Goal: Check status: Check status

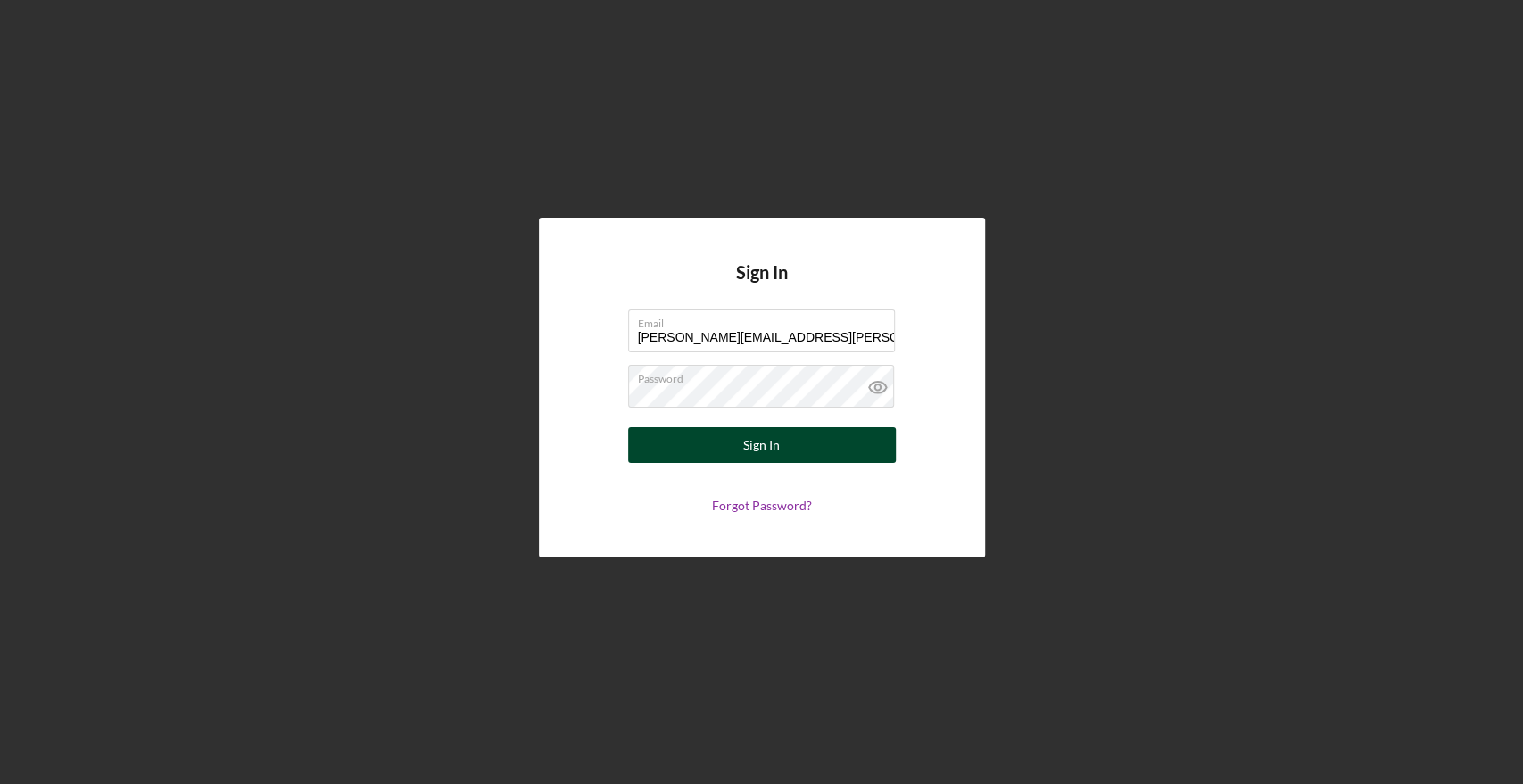
click at [785, 455] on button "Sign In" at bounding box center [762, 444] width 268 height 36
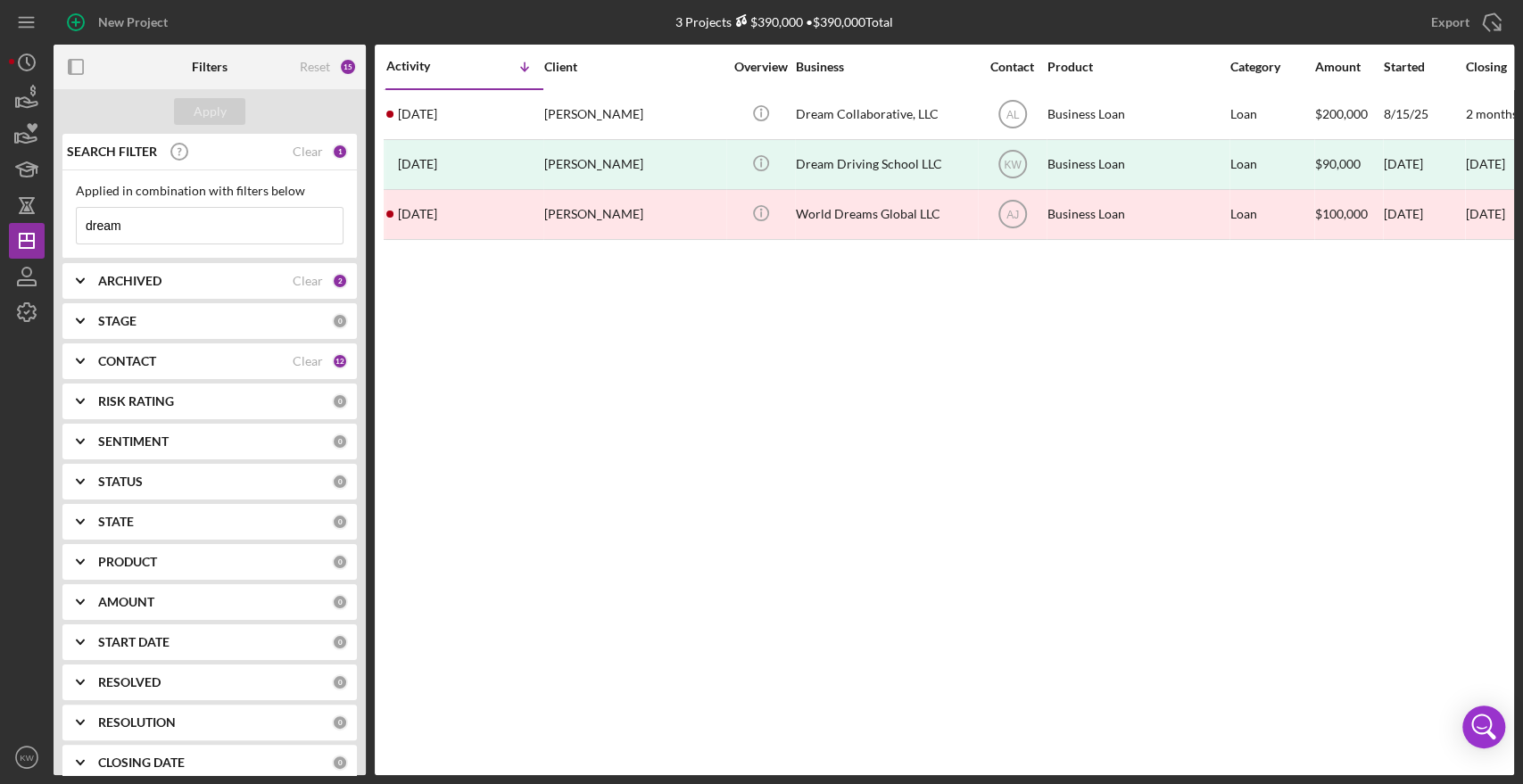
drag, startPoint x: 171, startPoint y: 220, endPoint x: 79, endPoint y: 221, distance: 92.0
click at [79, 221] on input "dream" at bounding box center [210, 225] width 266 height 36
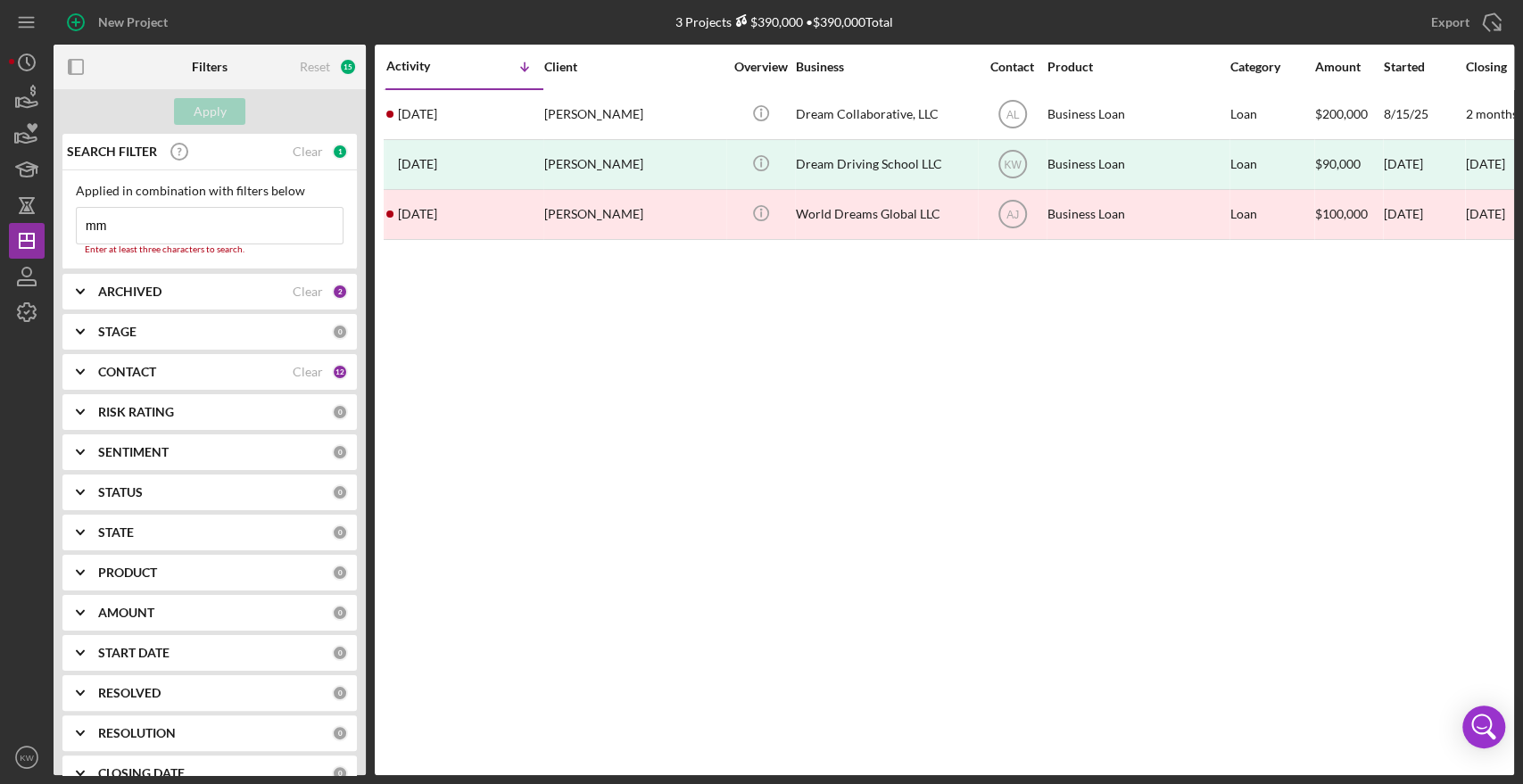
type input "m"
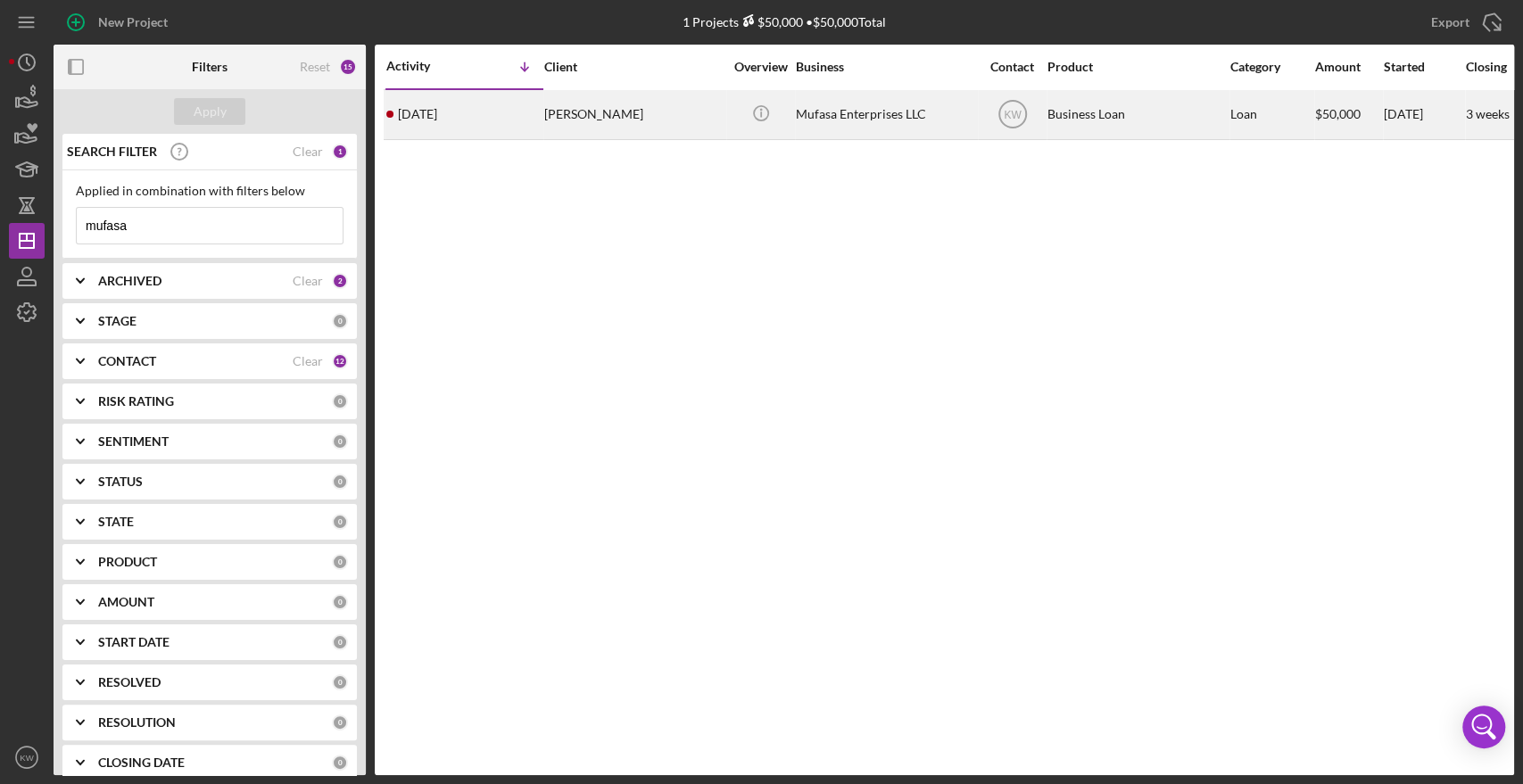
type input "mufasa"
click at [586, 119] on div "[PERSON_NAME]" at bounding box center [633, 114] width 179 height 48
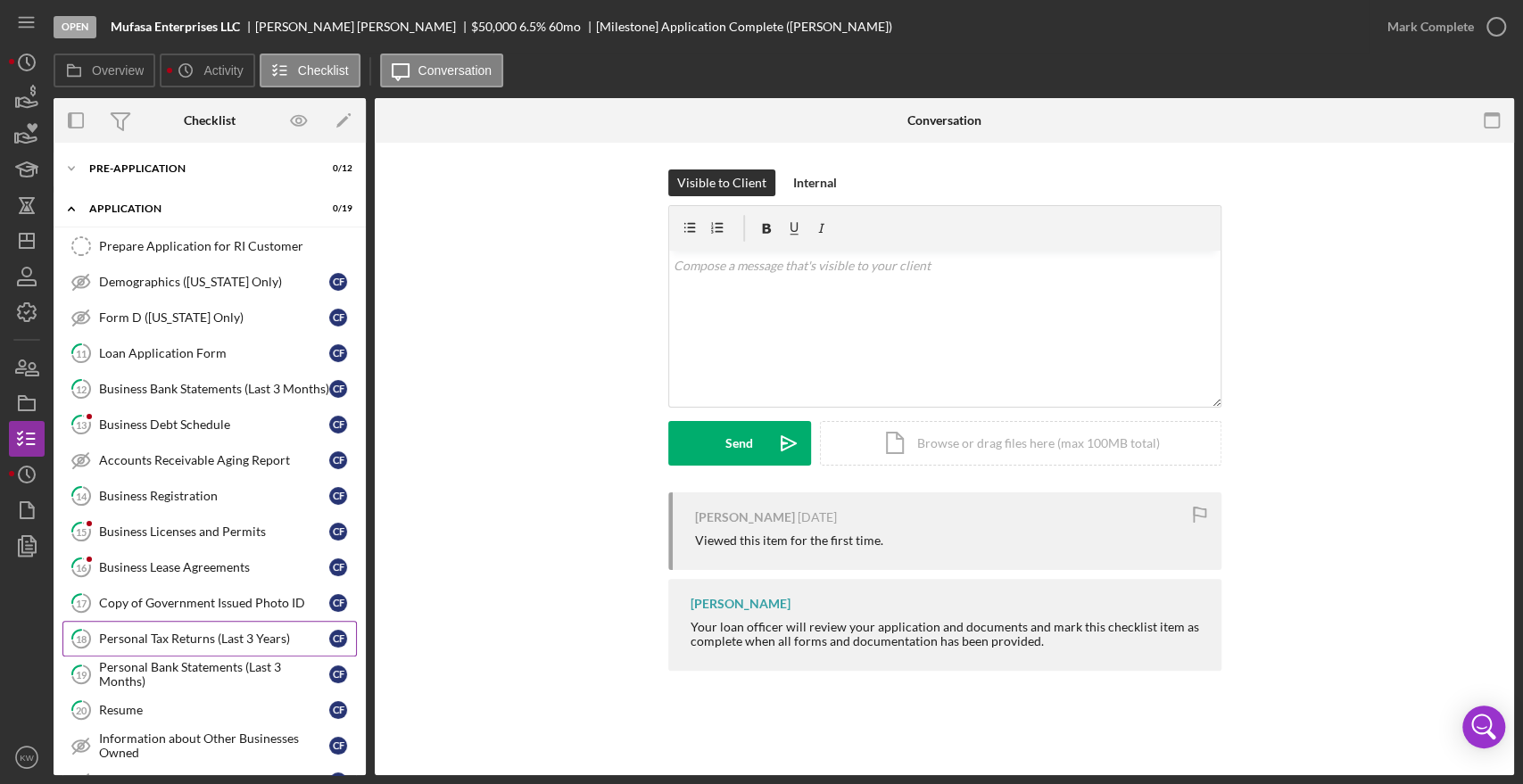
click at [151, 642] on div "Personal Tax Returns (Last 3 Years)" at bounding box center [214, 638] width 230 height 15
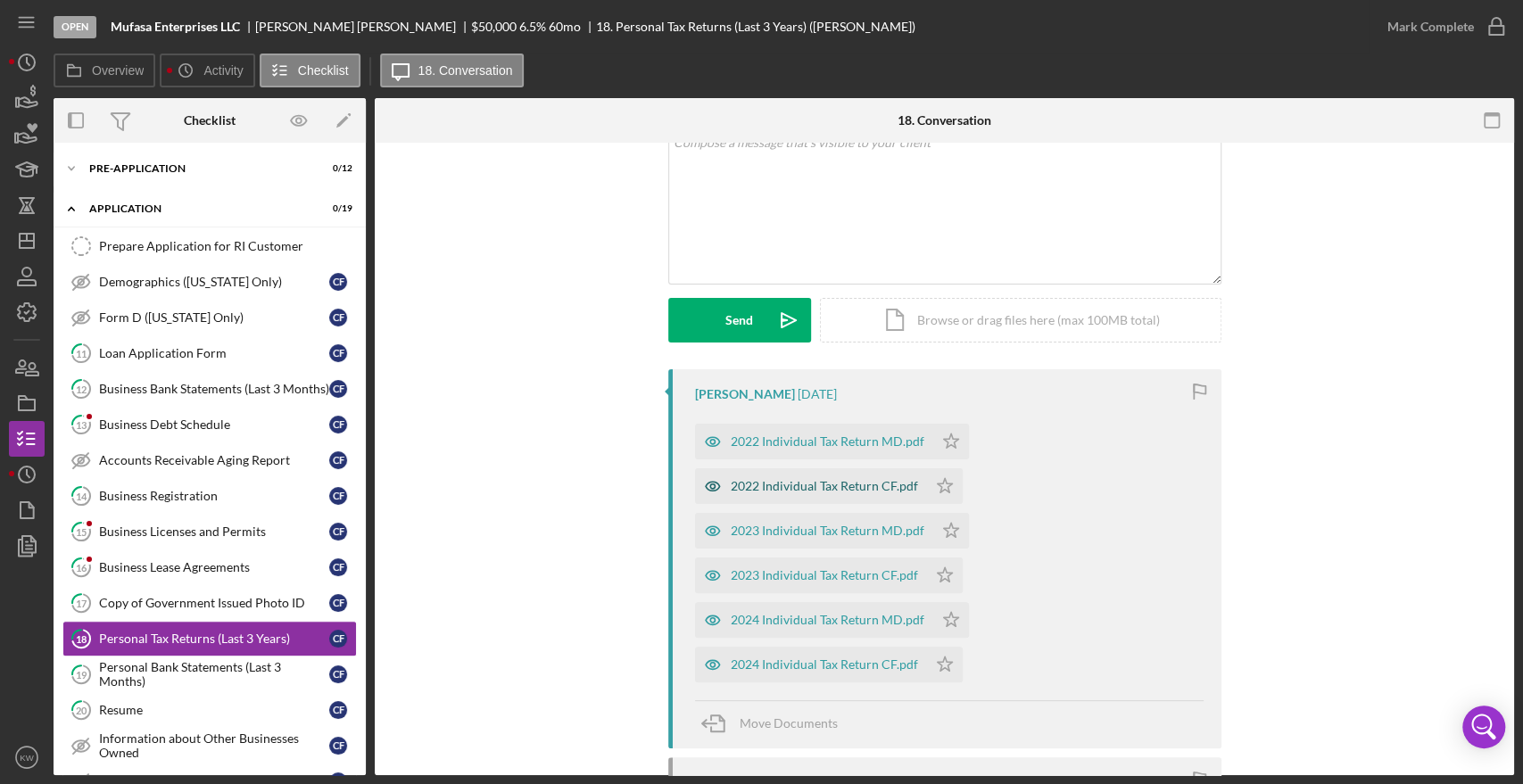
scroll to position [297, 0]
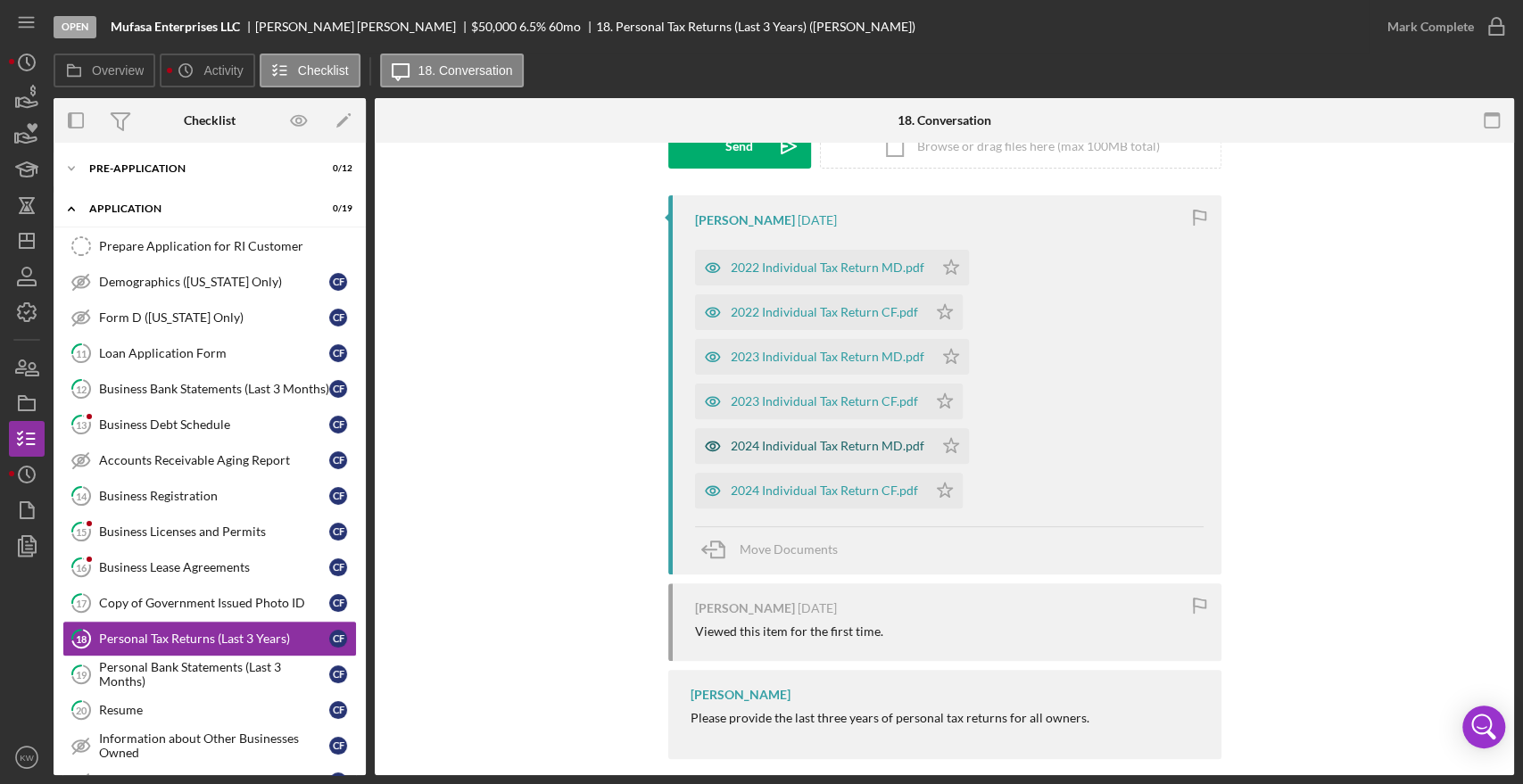
click at [850, 443] on div "2024 Individual Tax Return MD.pdf" at bounding box center [827, 446] width 193 height 15
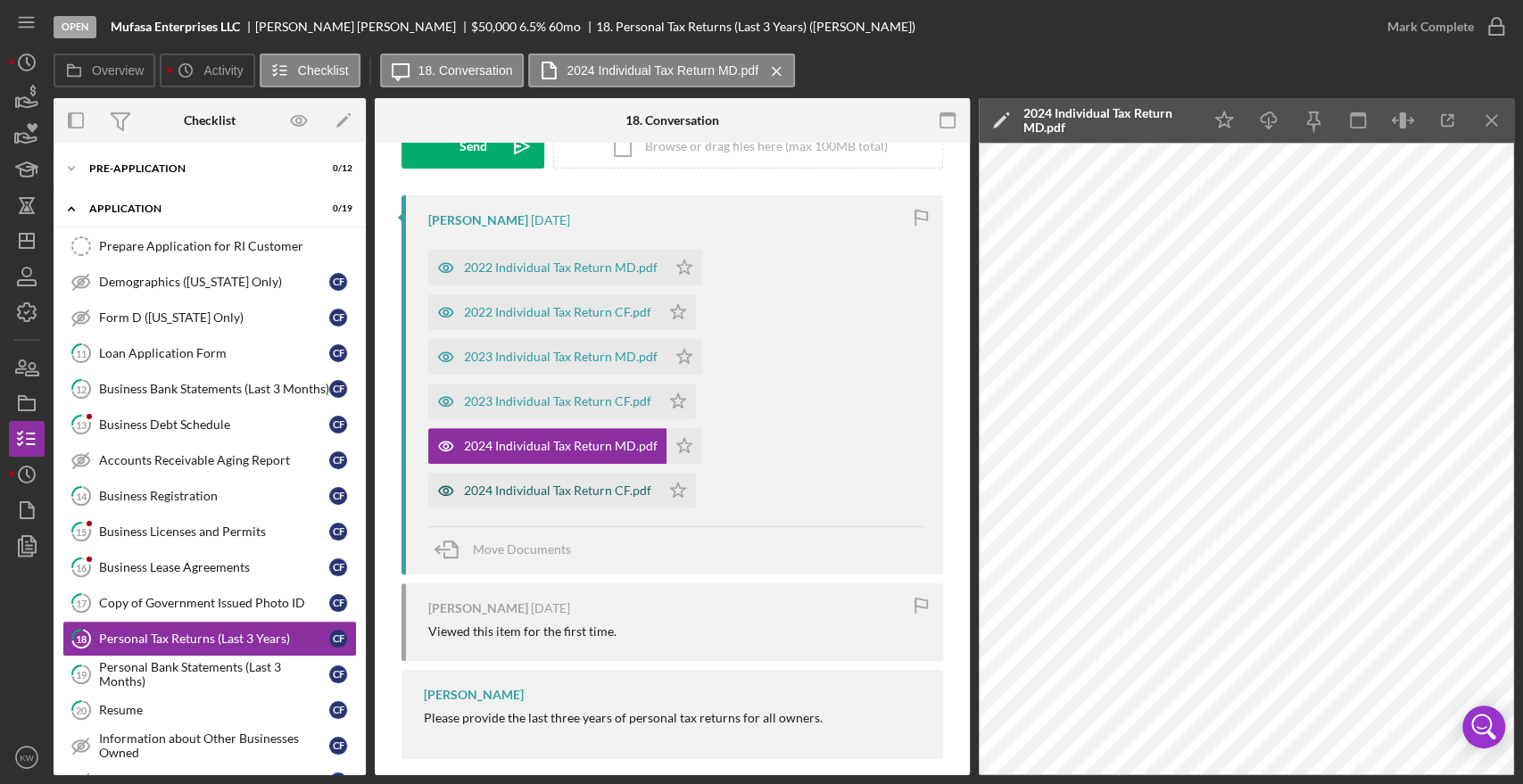
click at [507, 489] on div "2024 Individual Tax Return CF.pdf" at bounding box center [557, 491] width 187 height 15
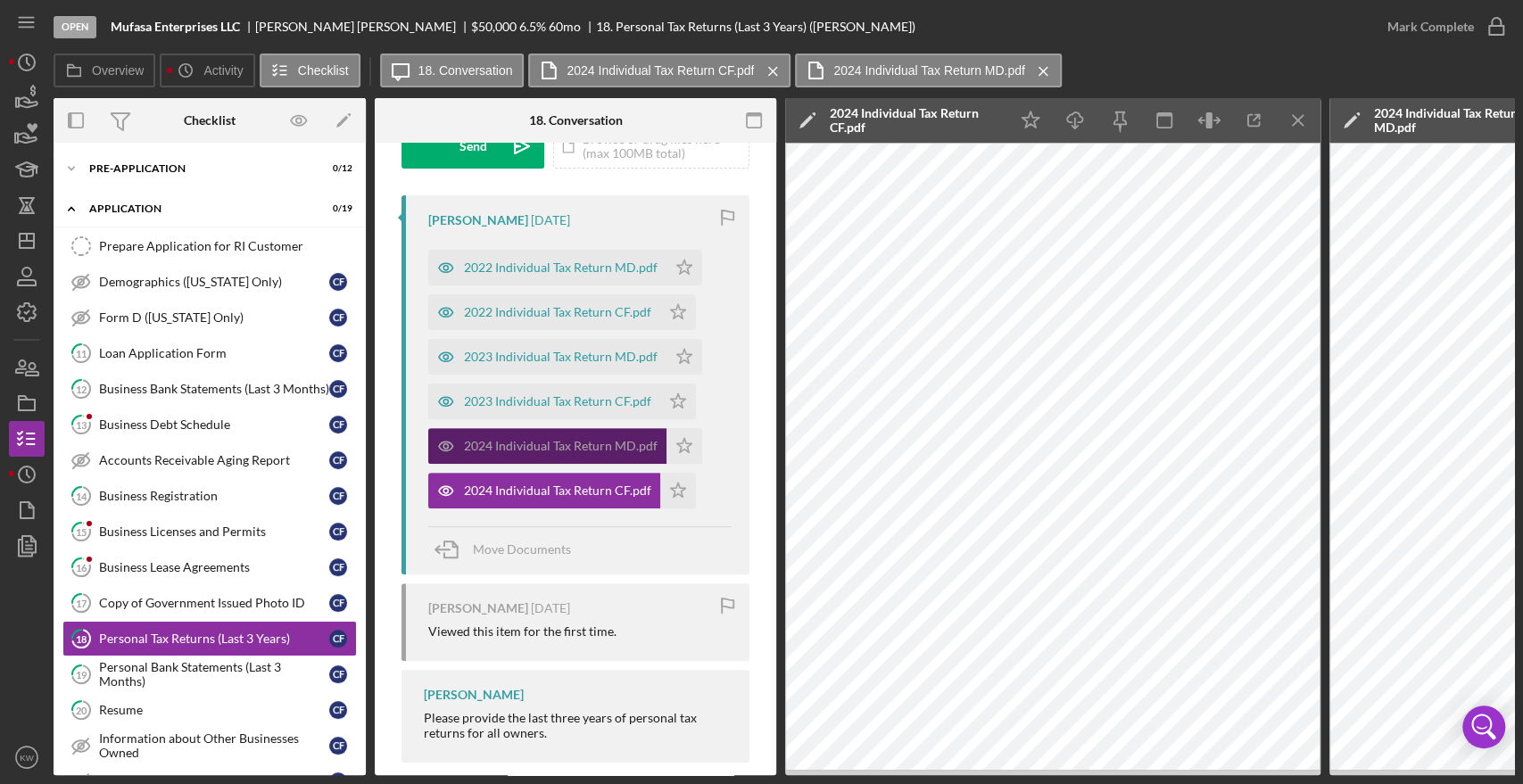
click at [576, 446] on div "2024 Individual Tax Return MD.pdf" at bounding box center [560, 446] width 193 height 15
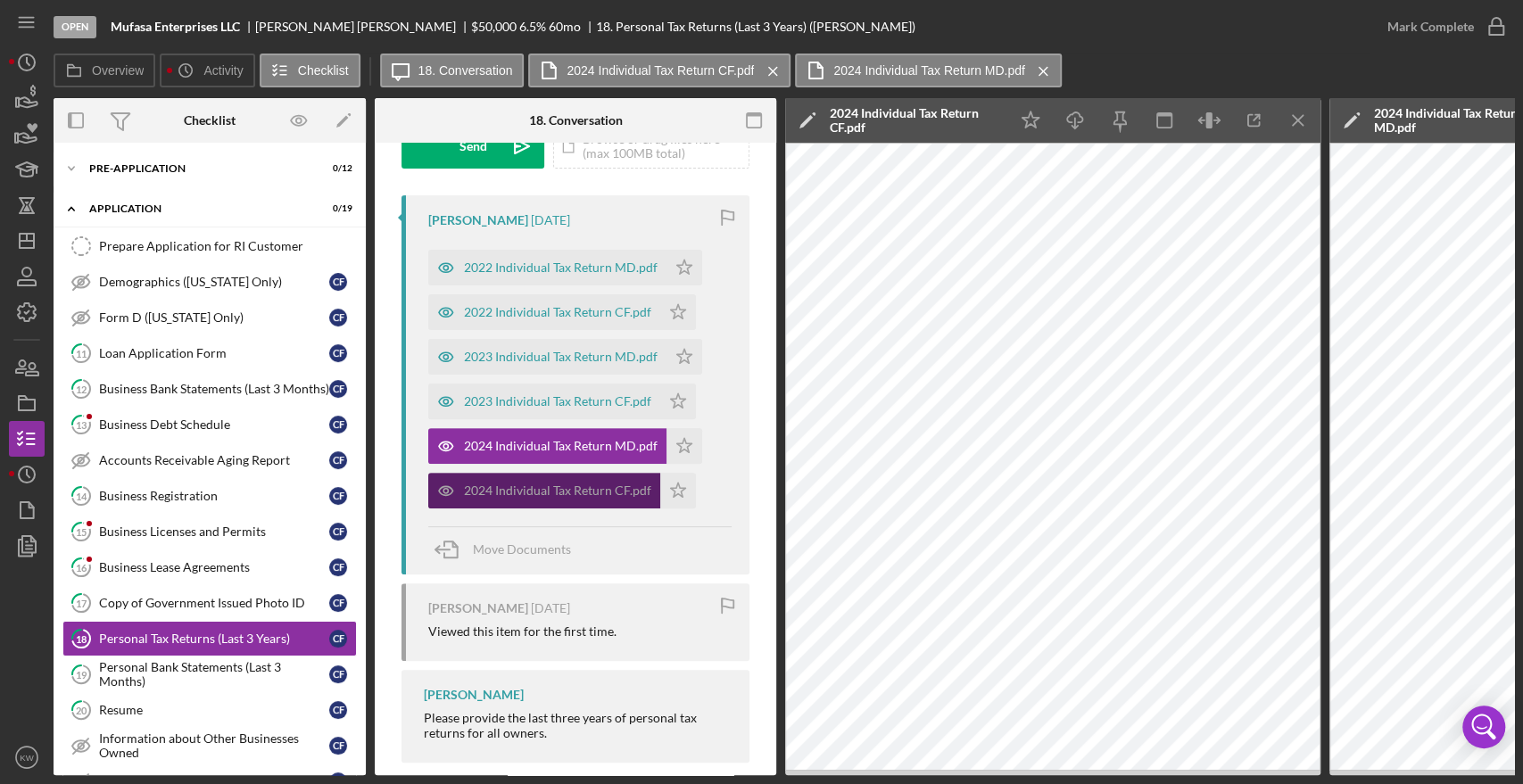
click at [578, 487] on div "2024 Individual Tax Return CF.pdf" at bounding box center [557, 491] width 187 height 15
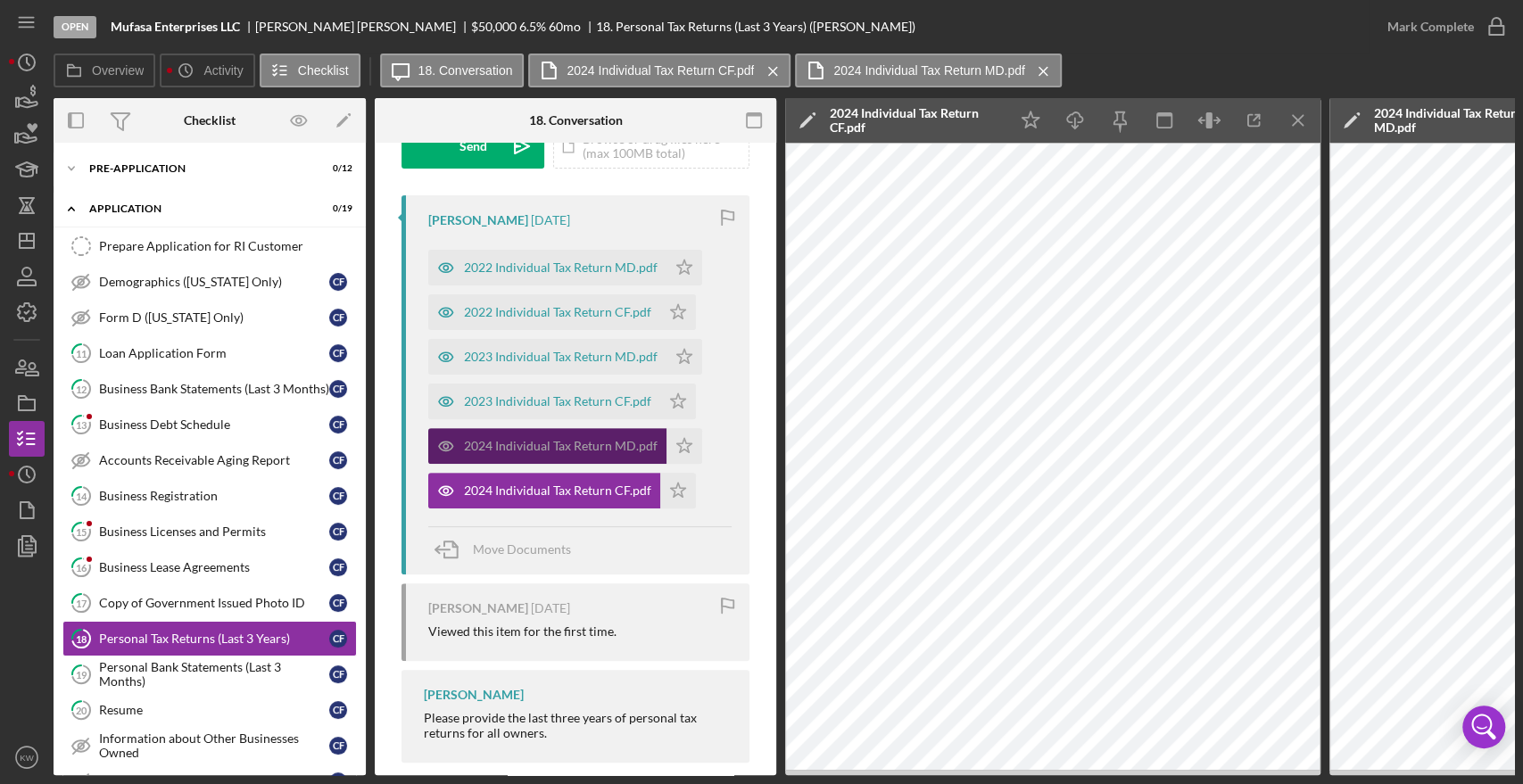
click at [586, 447] on div "2024 Individual Tax Return MD.pdf" at bounding box center [560, 446] width 193 height 15
click at [1305, 110] on icon "Icon/Menu Close" at bounding box center [1298, 121] width 40 height 40
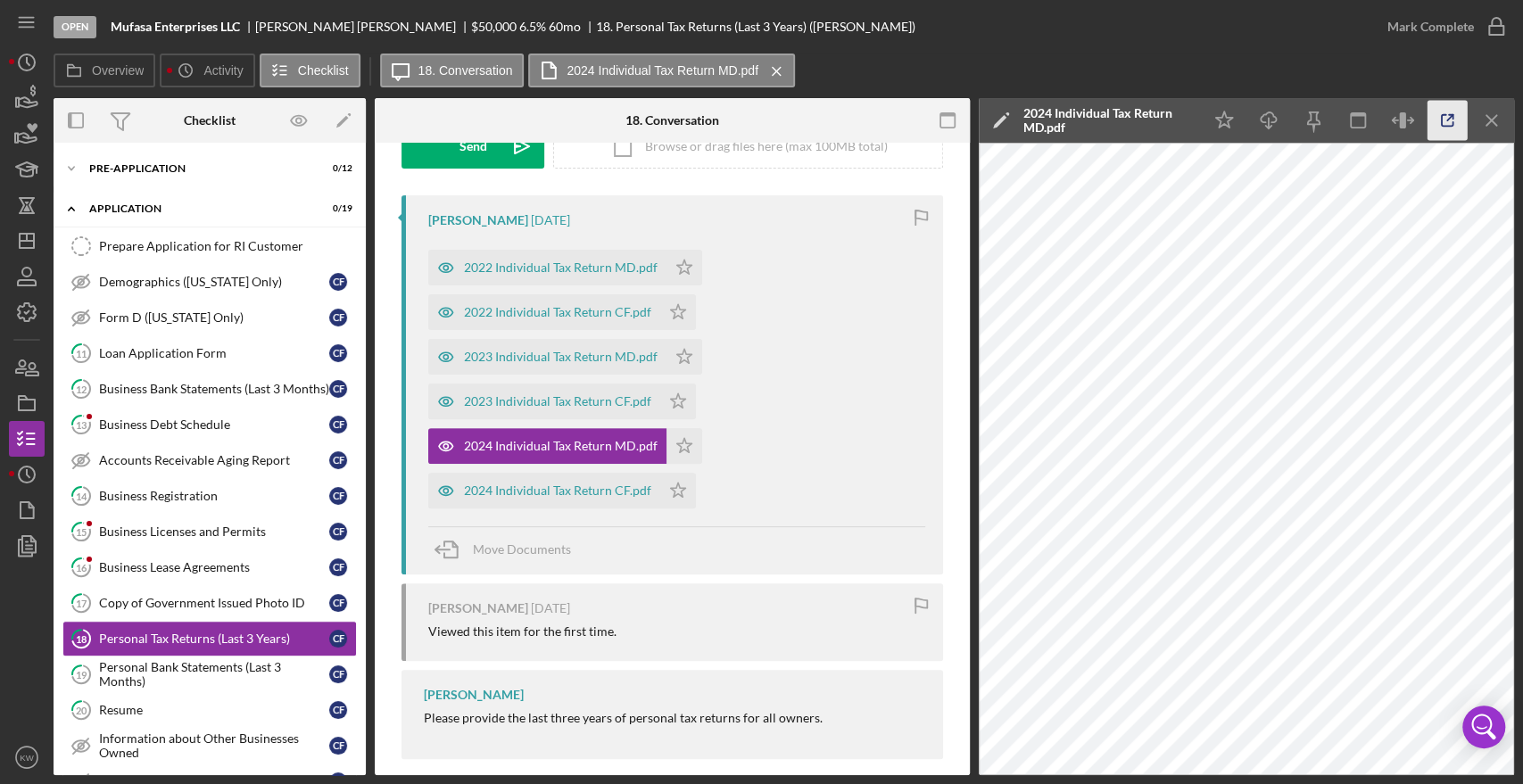
click at [1438, 124] on icon "button" at bounding box center [1448, 121] width 40 height 40
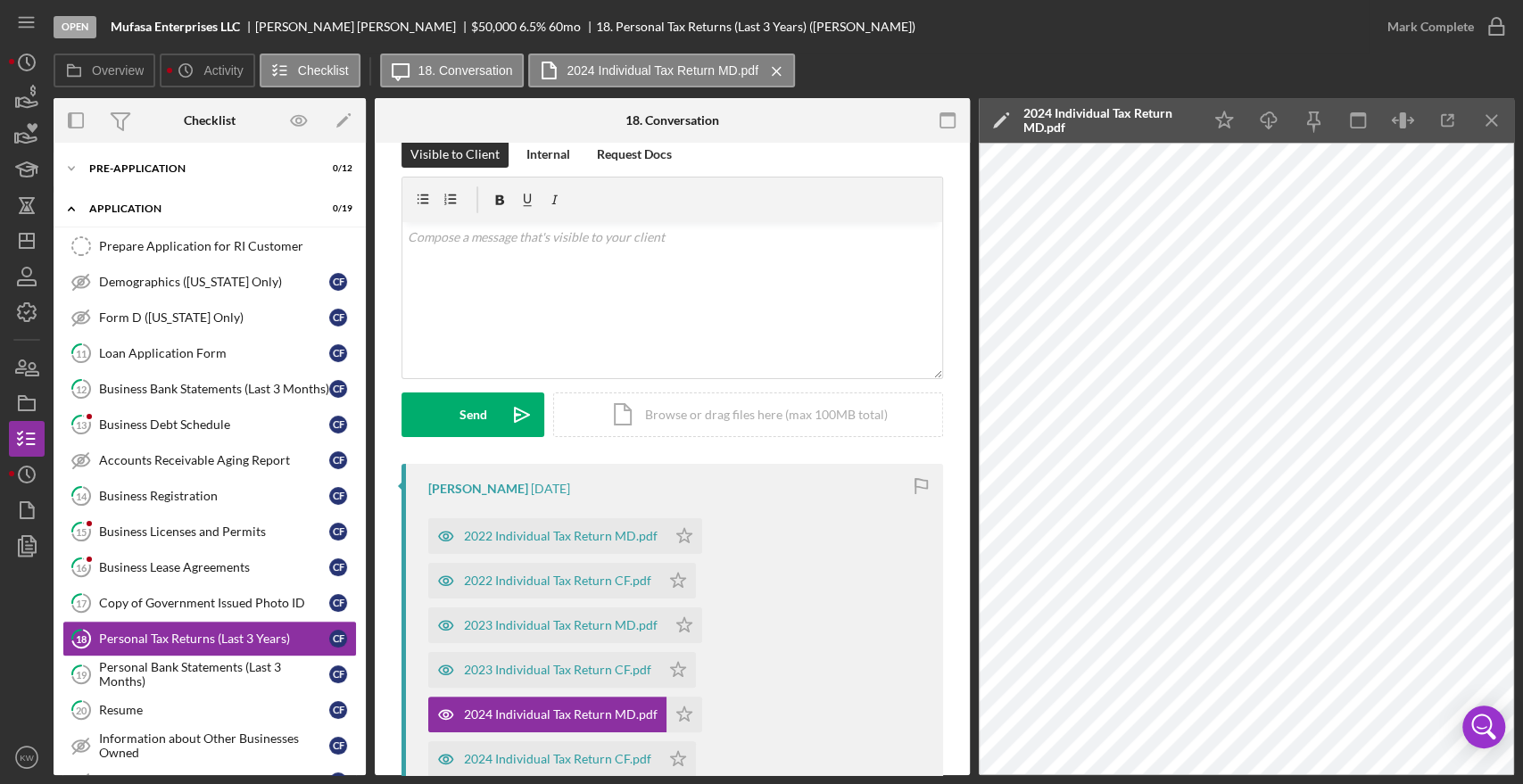
scroll to position [0, 0]
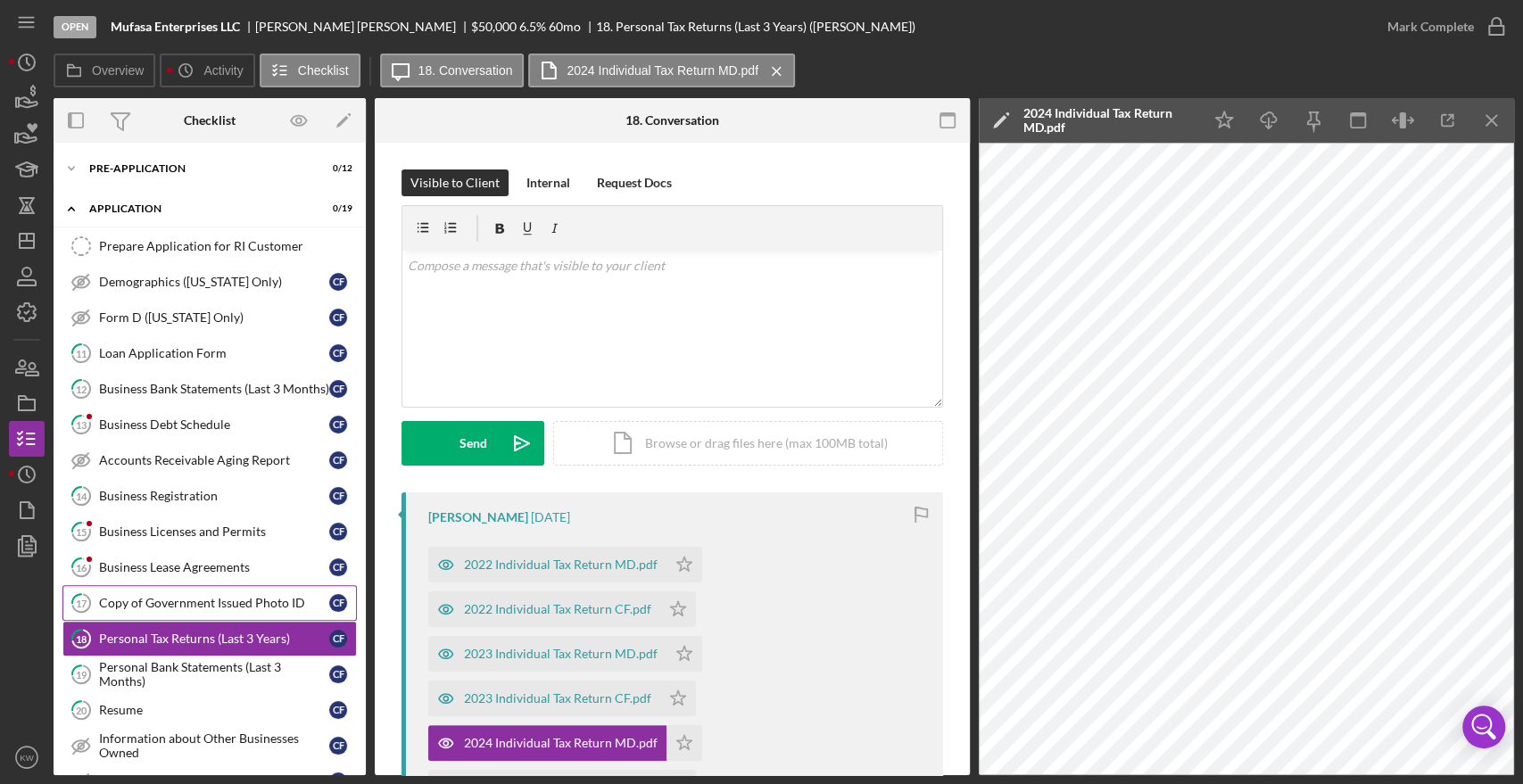
click at [228, 596] on div "Copy of Government Issued Photo ID" at bounding box center [214, 603] width 230 height 15
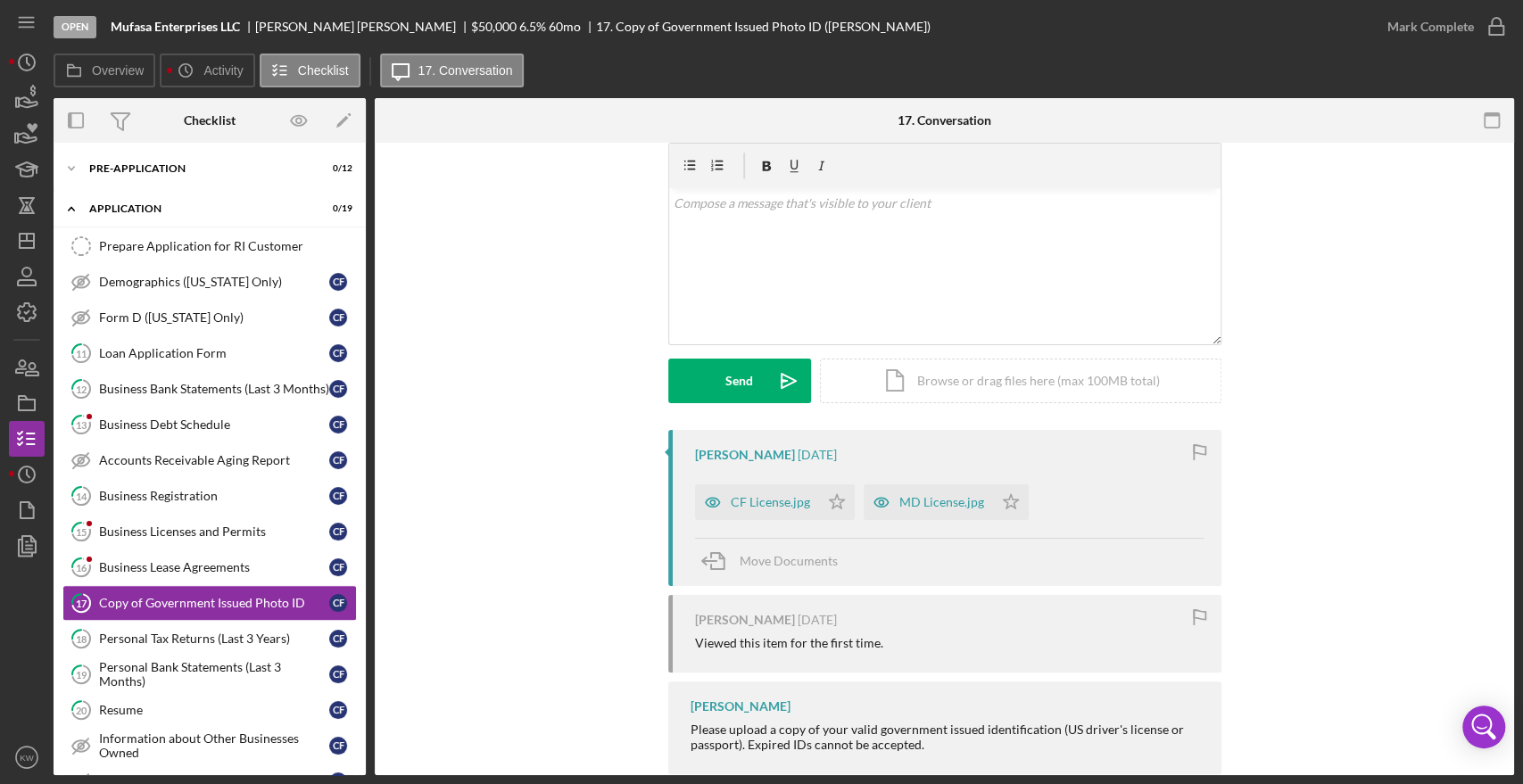
scroll to position [95, 0]
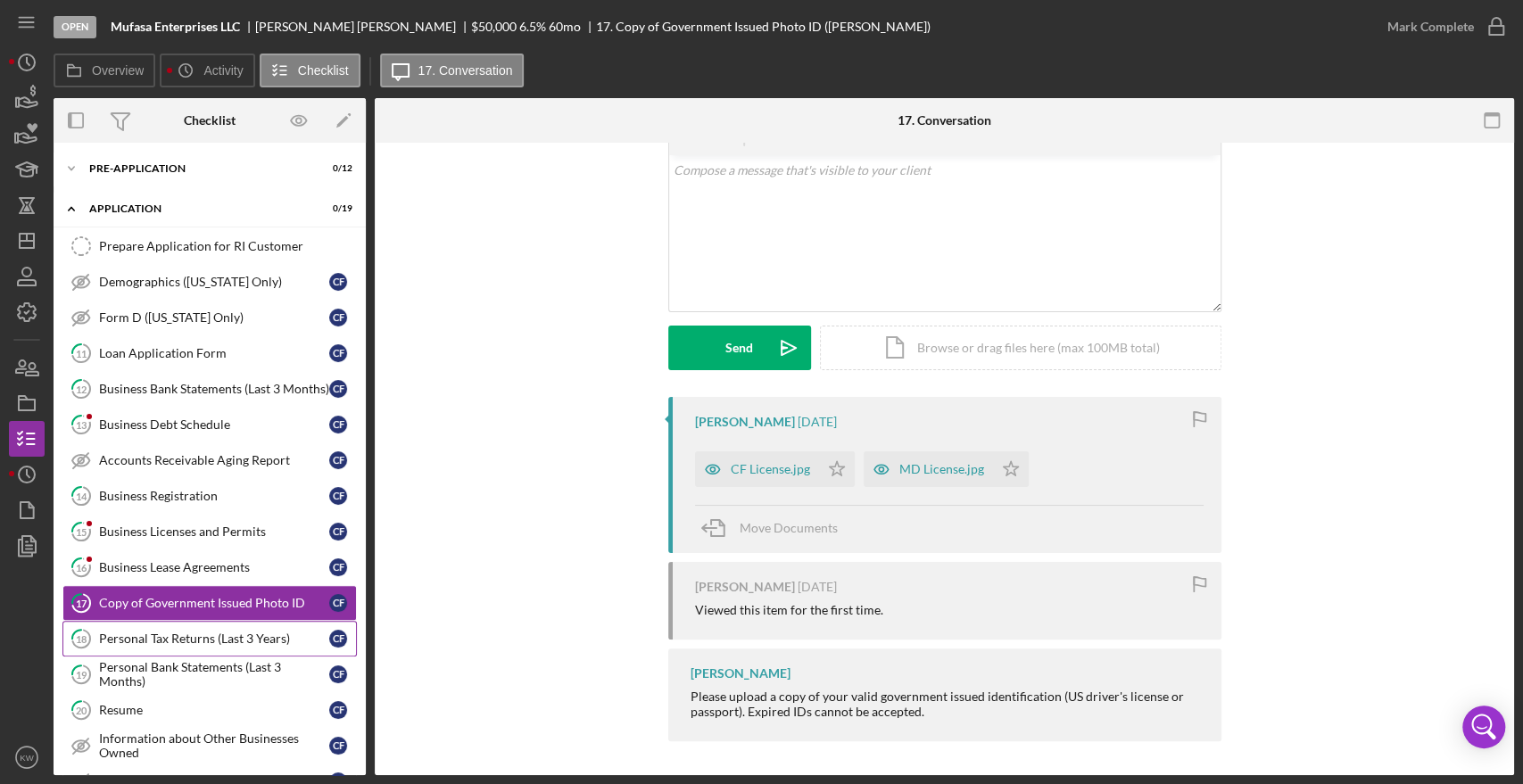
click at [194, 637] on div "Personal Tax Returns (Last 3 Years)" at bounding box center [214, 638] width 230 height 15
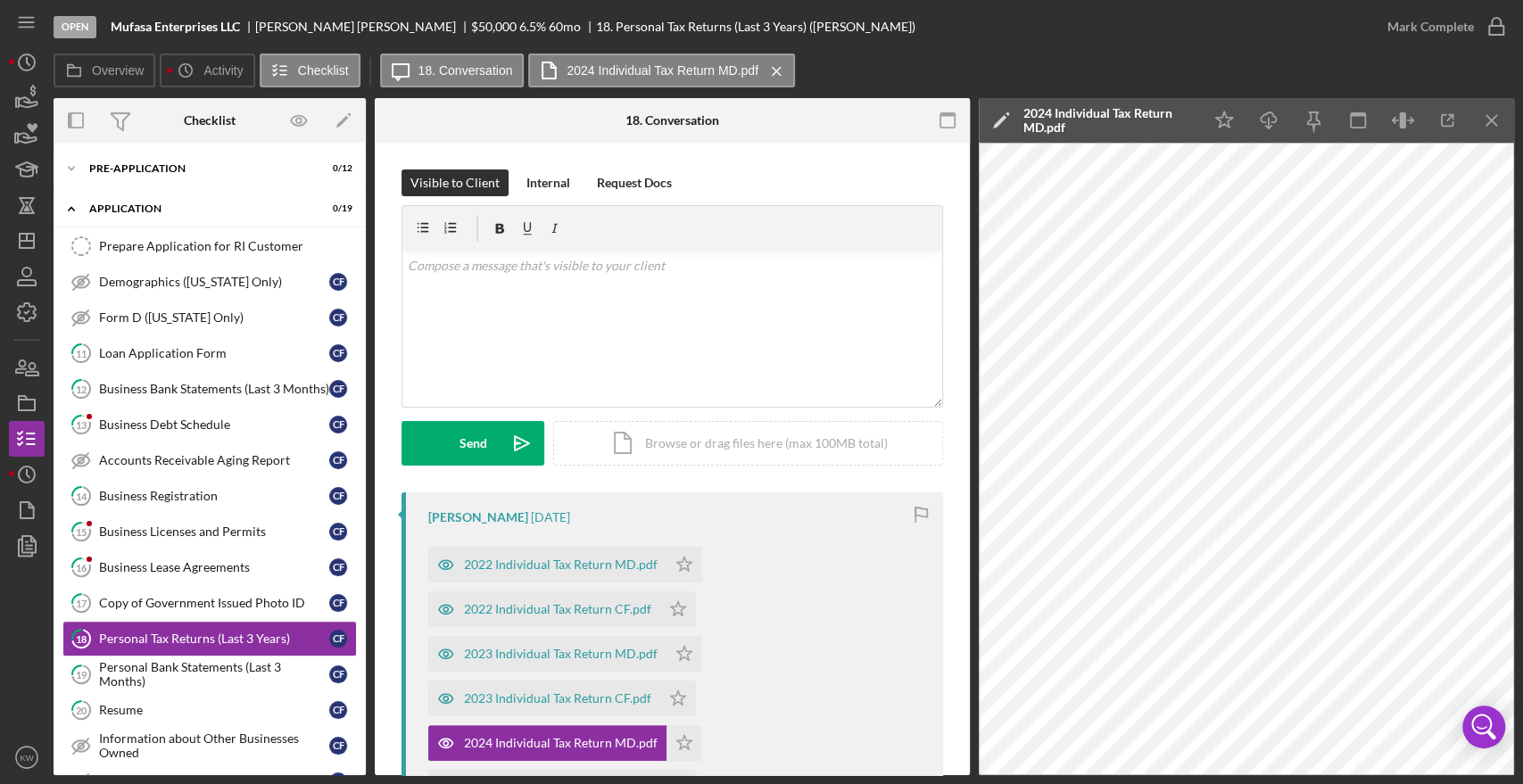
scroll to position [198, 0]
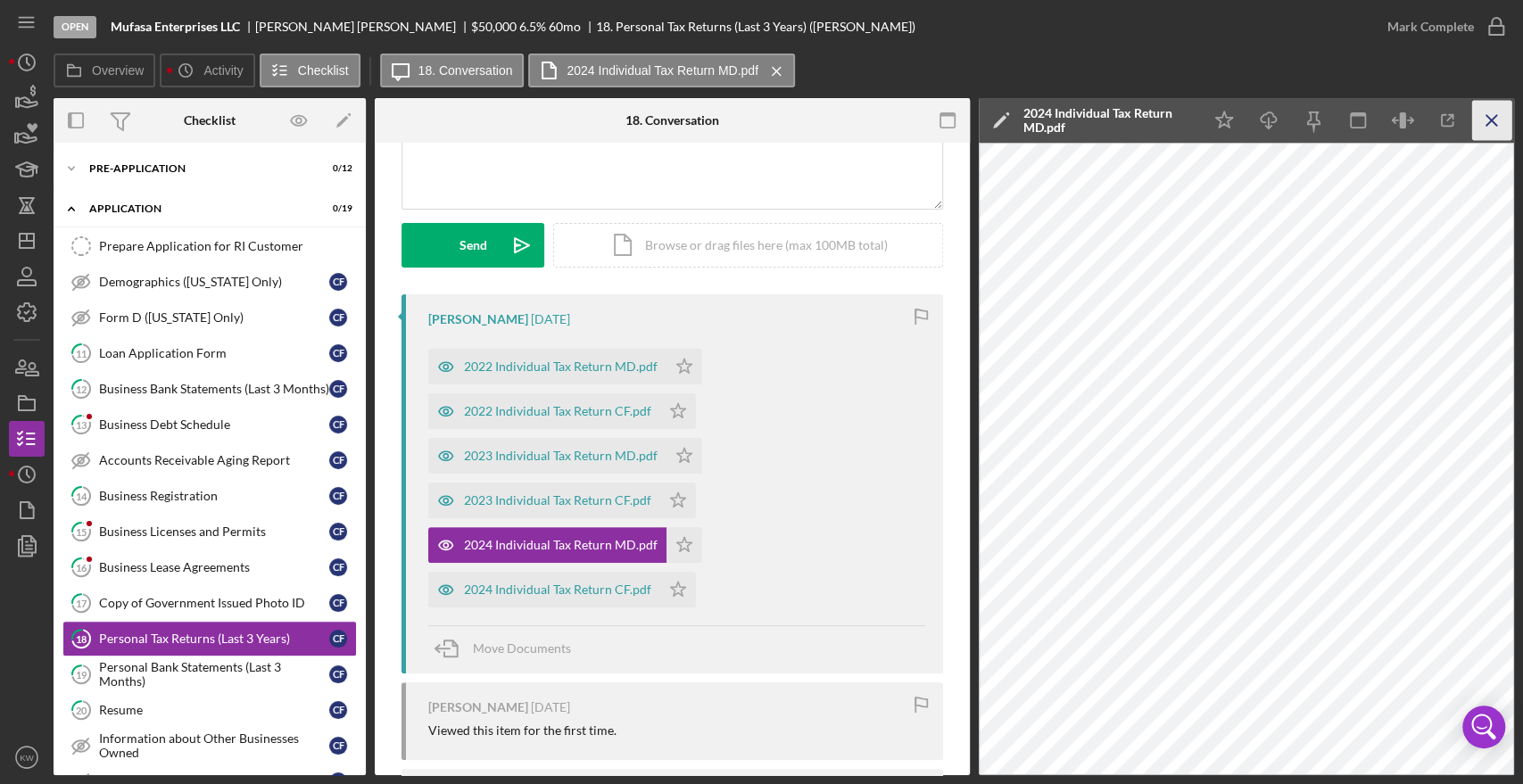
click at [1497, 123] on icon "Icon/Menu Close" at bounding box center [1492, 121] width 40 height 40
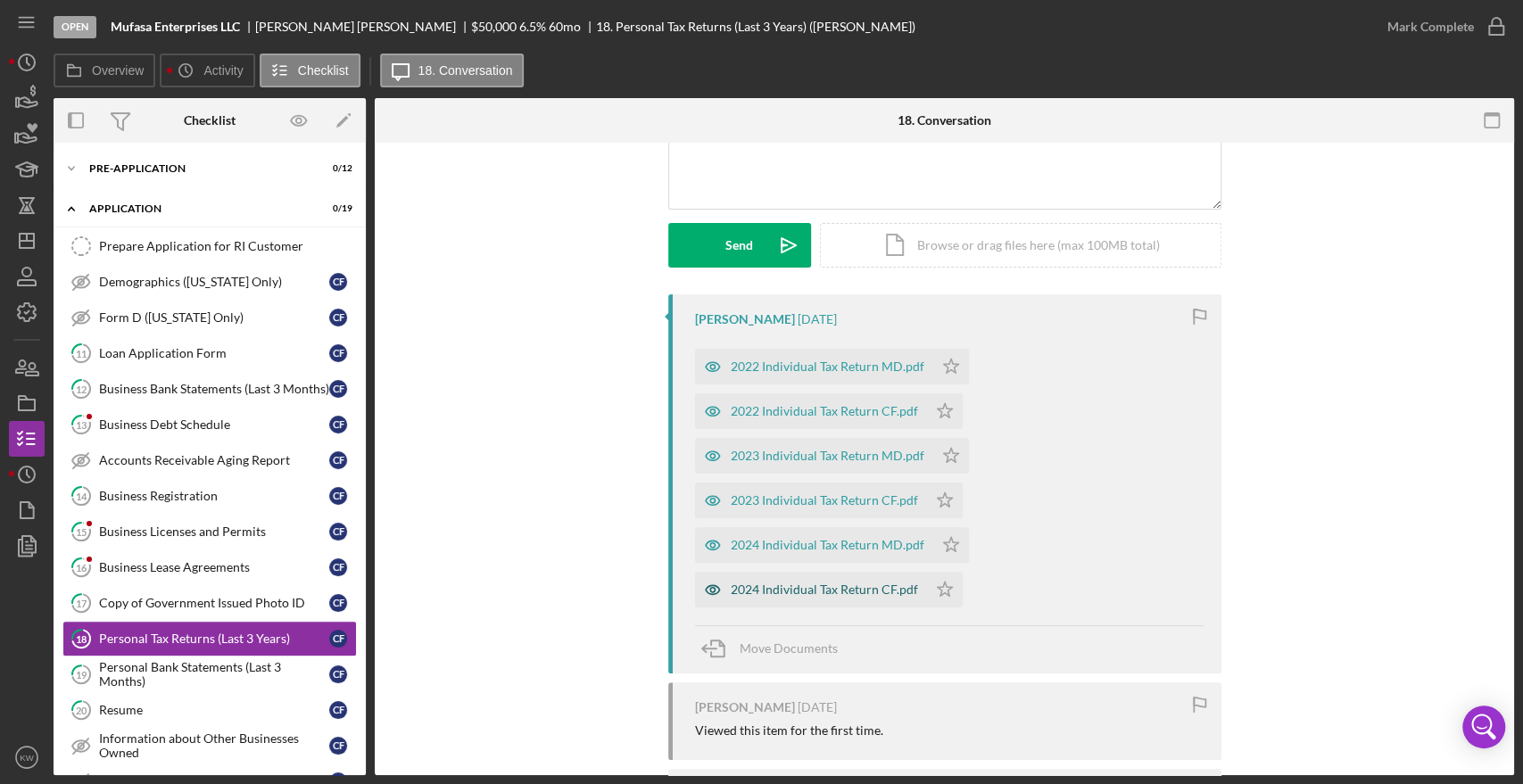
click at [775, 583] on div "2024 Individual Tax Return CF.pdf" at bounding box center [824, 590] width 187 height 15
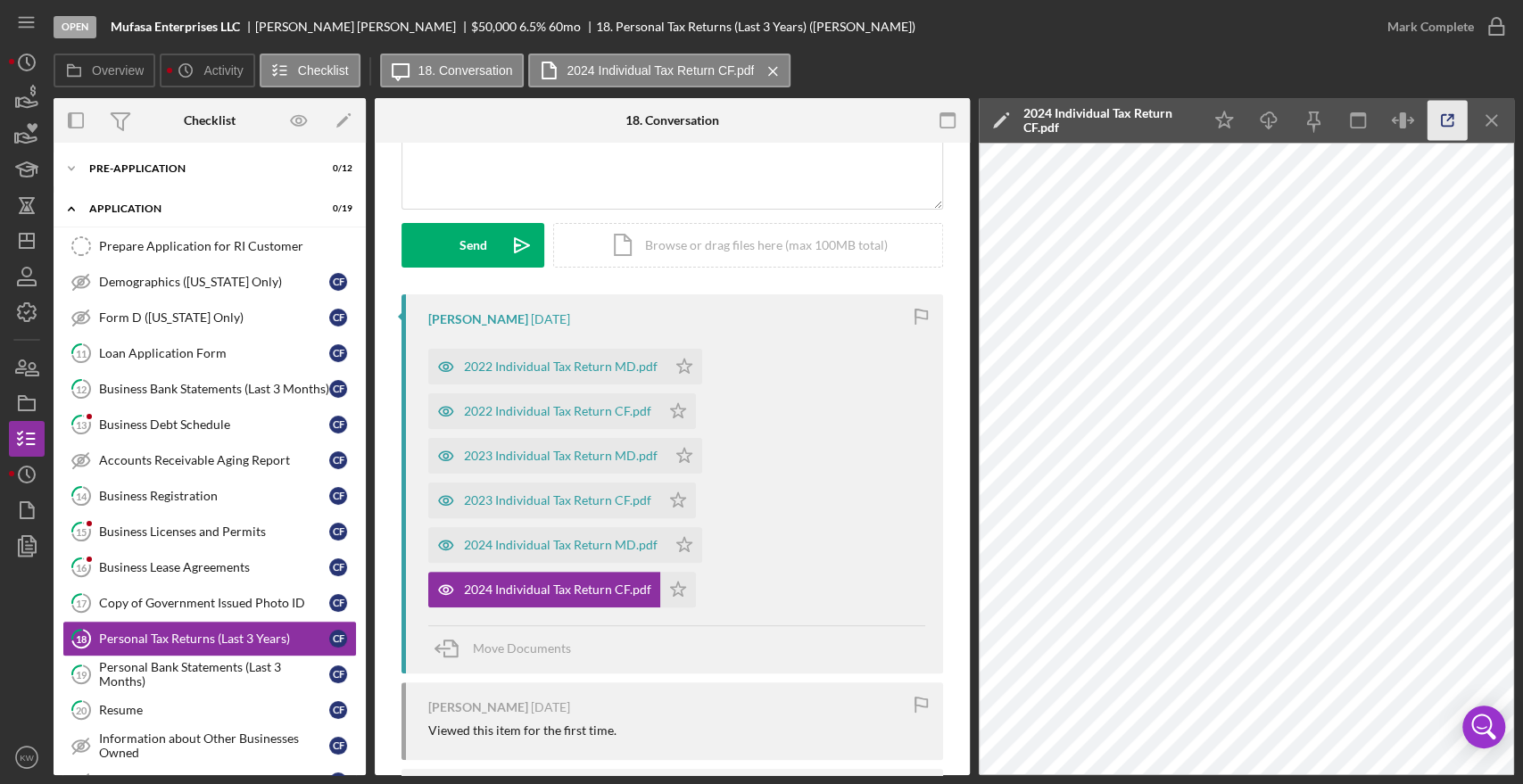
click at [1433, 119] on icon "button" at bounding box center [1448, 121] width 40 height 40
click at [104, 159] on div "Icon/Expander Pre-Application 0 / 12" at bounding box center [209, 169] width 312 height 36
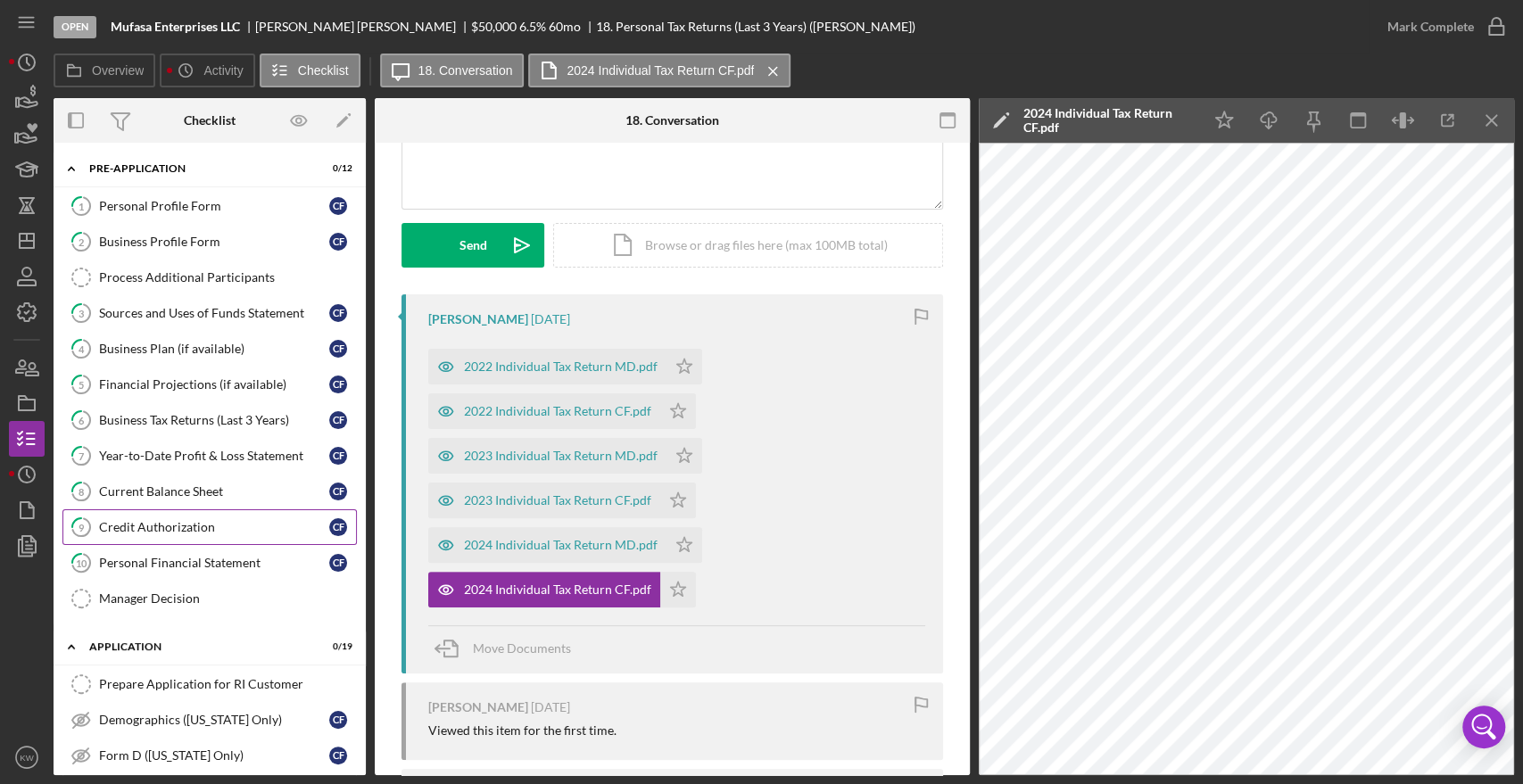
click at [177, 525] on div "Credit Authorization" at bounding box center [214, 528] width 230 height 15
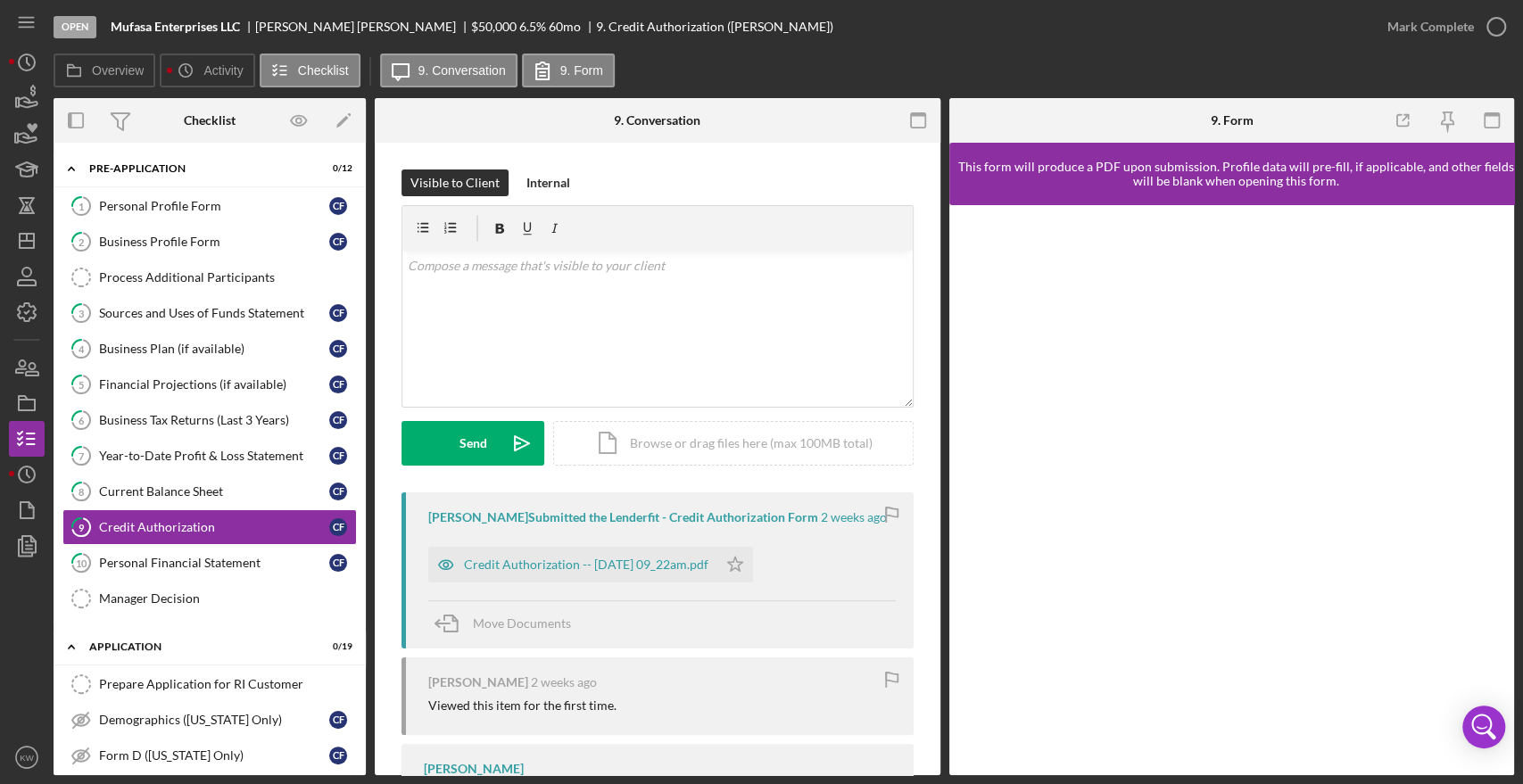
click at [705, 549] on div "Credit Authorization -- 2025-09-11 09_22am.pdf" at bounding box center [572, 564] width 289 height 36
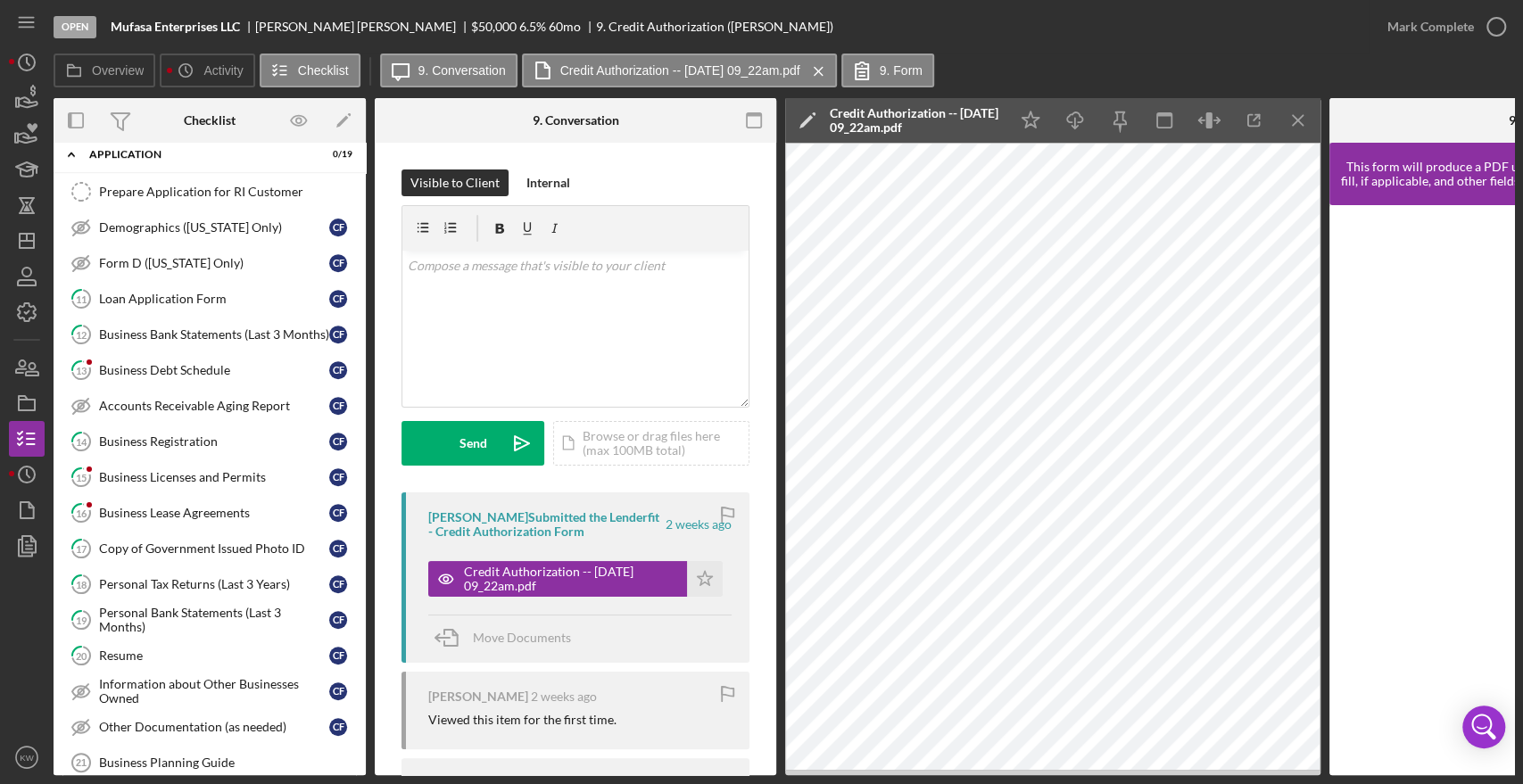
scroll to position [495, 0]
click at [155, 293] on div "Loan Application Form" at bounding box center [214, 296] width 230 height 15
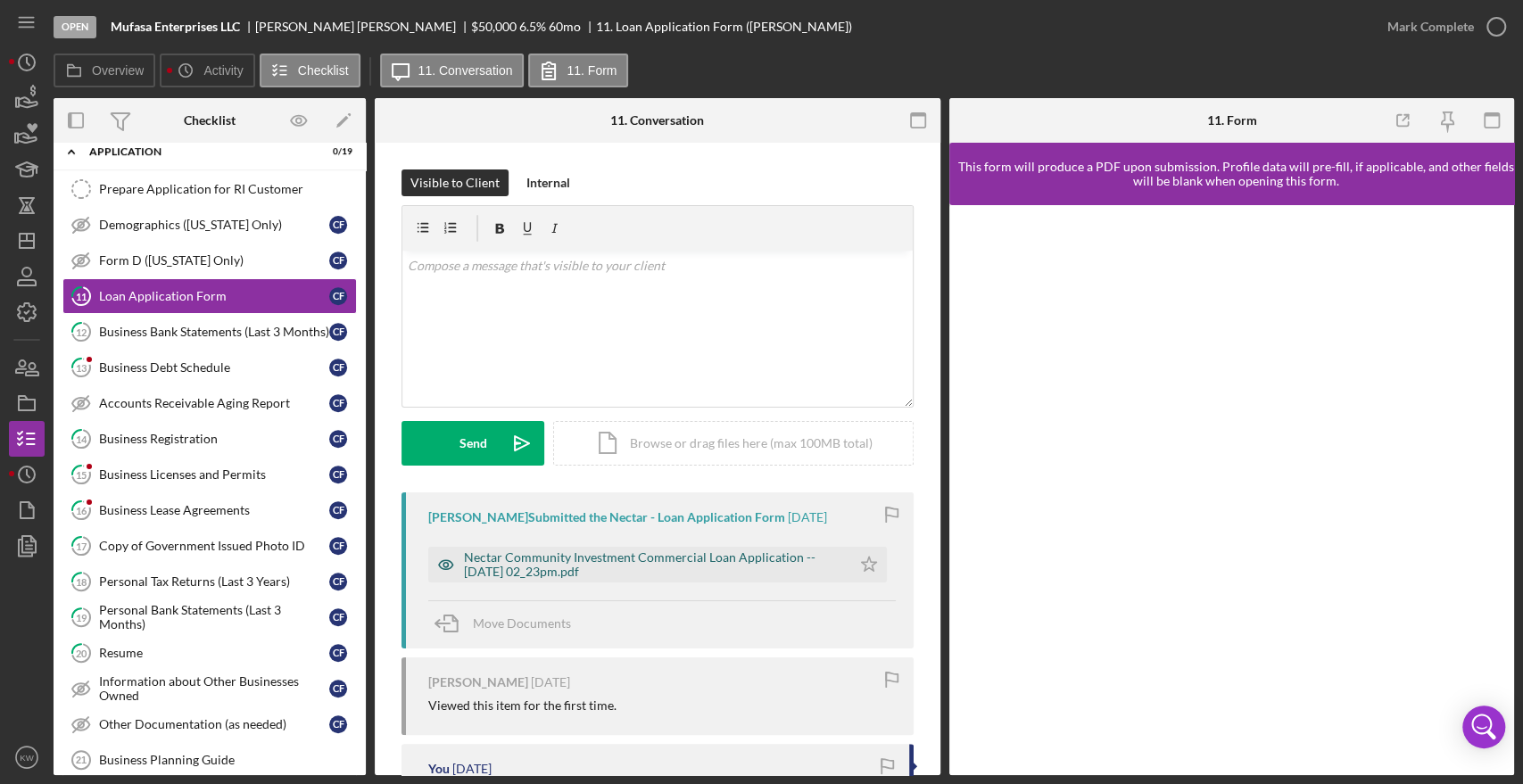
click at [578, 558] on div "Nectar Community Investment Commercial Loan Application -- [DATE] 02_23pm.pdf" at bounding box center [652, 564] width 378 height 28
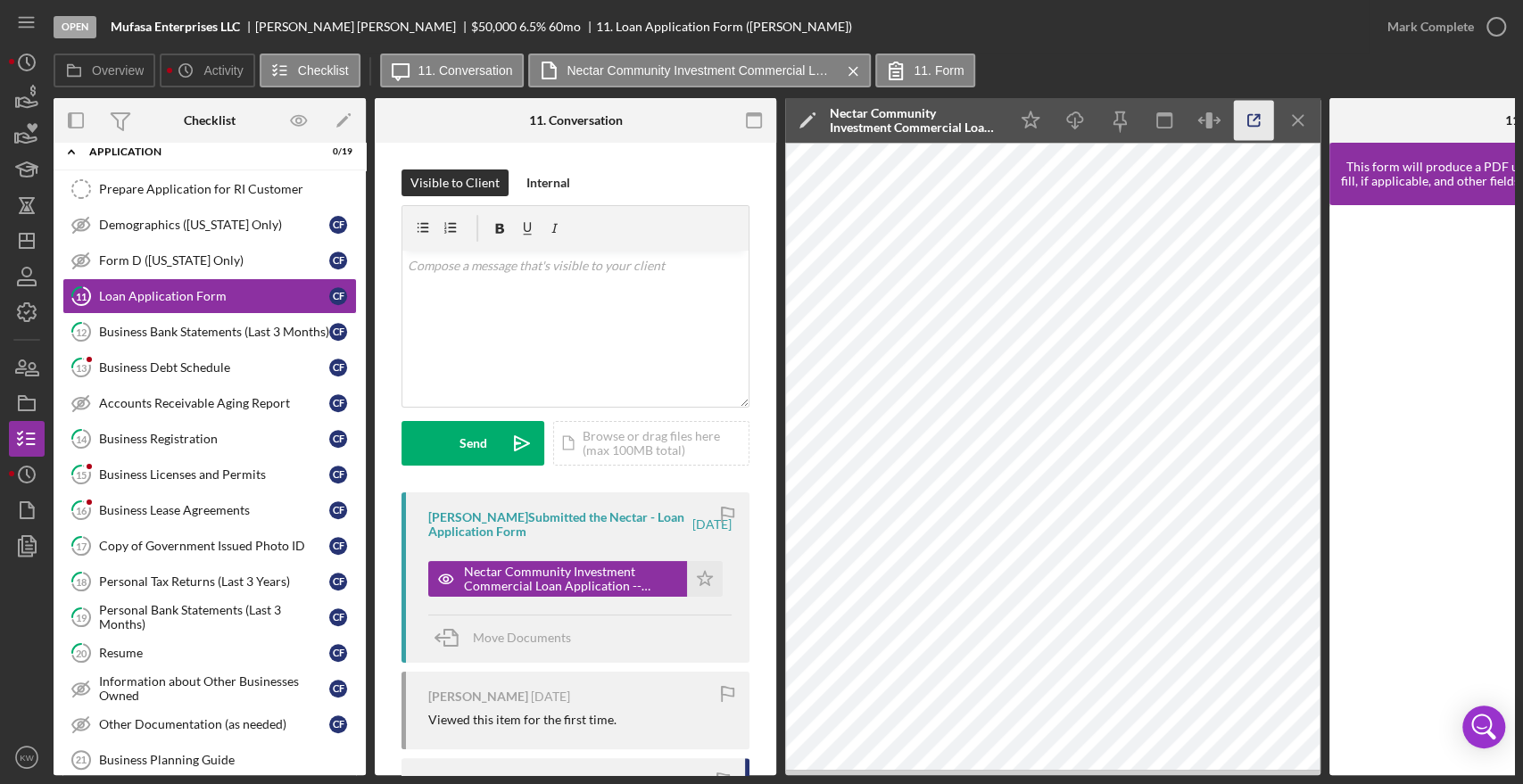
click at [1249, 113] on icon "button" at bounding box center [1254, 121] width 40 height 40
drag, startPoint x: 241, startPoint y: 29, endPoint x: 113, endPoint y: 26, distance: 128.0
click at [113, 26] on b "Mufasa Enterprises LLC" at bounding box center [175, 27] width 129 height 15
copy b "Mufasa Enterprises LLC"
